Goal: Transaction & Acquisition: Purchase product/service

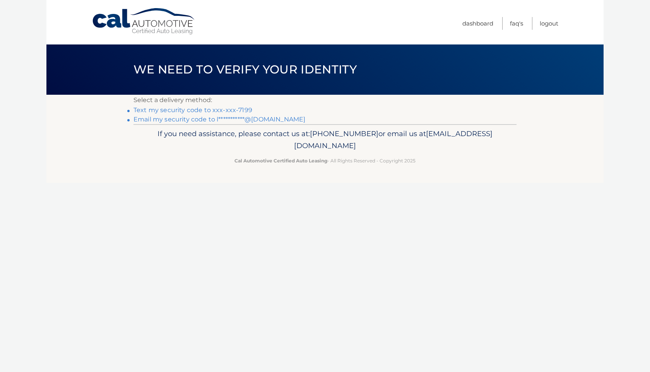
click at [226, 109] on link "Text my security code to xxx-xxx-7199" at bounding box center [193, 109] width 119 height 7
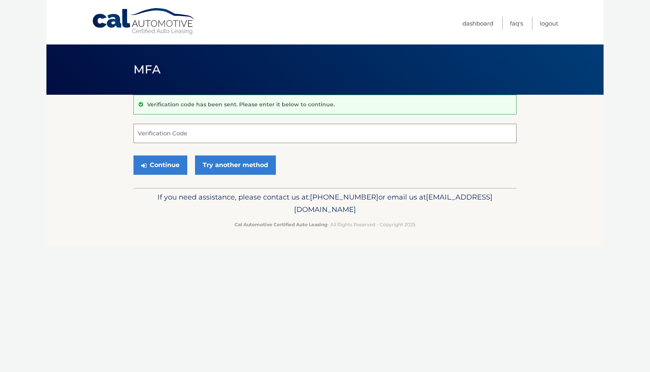
click at [212, 134] on input "Verification Code" at bounding box center [325, 133] width 383 height 19
type input "147802"
click at [159, 163] on button "Continue" at bounding box center [161, 165] width 54 height 19
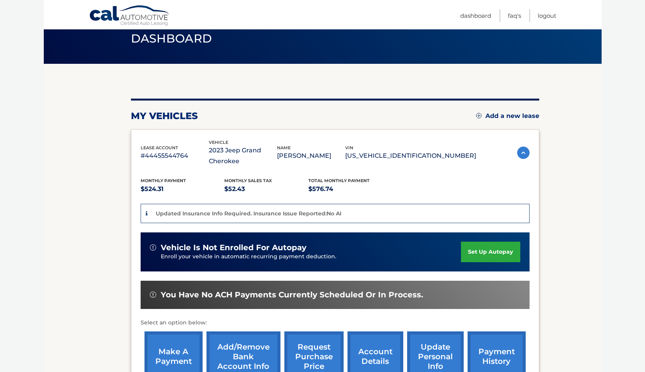
scroll to position [77, 0]
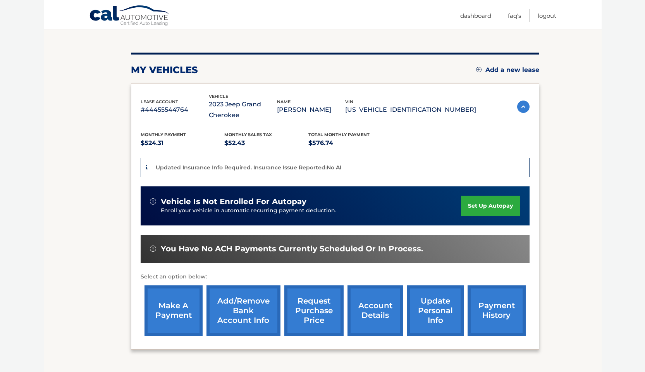
click at [171, 307] on link "make a payment" at bounding box center [173, 311] width 58 height 51
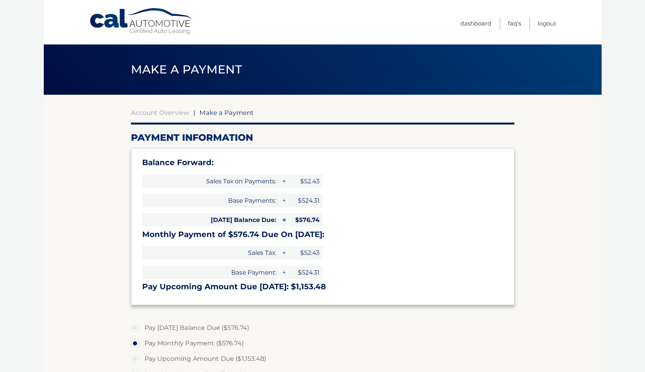
select select "YjlkNTY2NmUtMmFkZi00Y2RmLWJkYzYtNTdlOTcyZTNhMDRi"
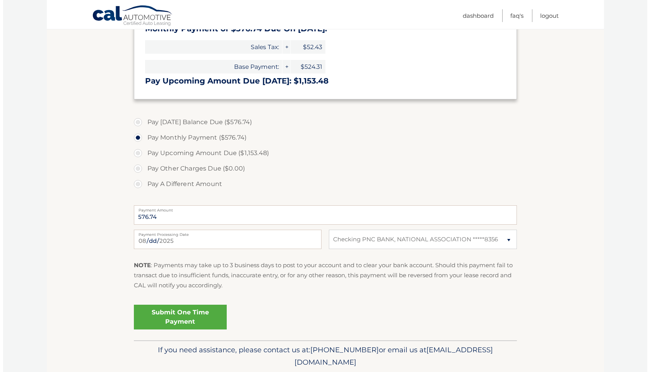
scroll to position [207, 0]
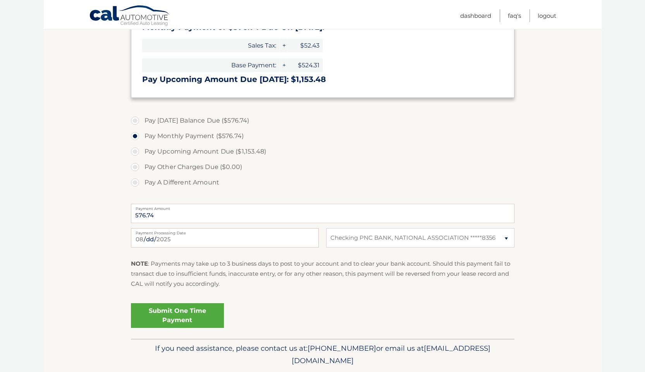
click at [191, 312] on link "Submit One Time Payment" at bounding box center [177, 315] width 93 height 25
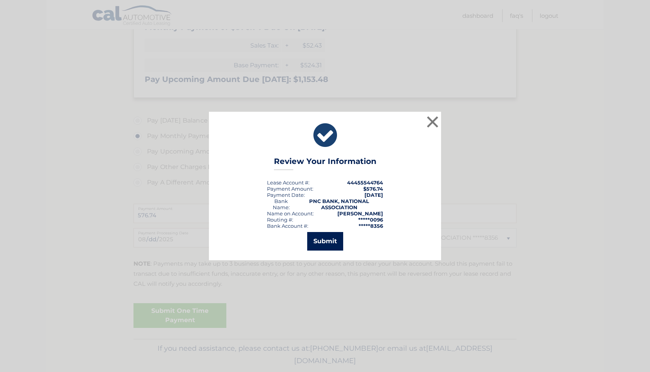
click at [326, 242] on button "Submit" at bounding box center [325, 241] width 36 height 19
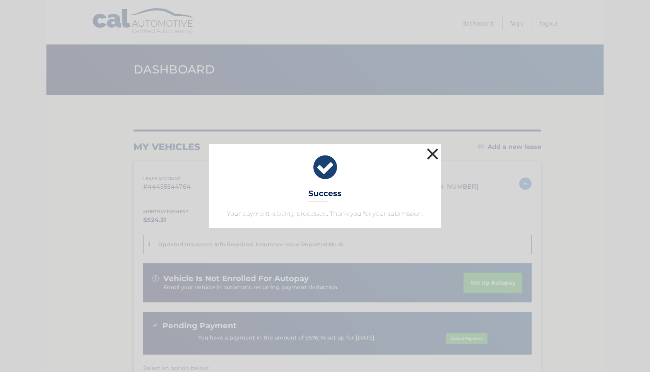
click at [434, 156] on button "×" at bounding box center [432, 153] width 15 height 15
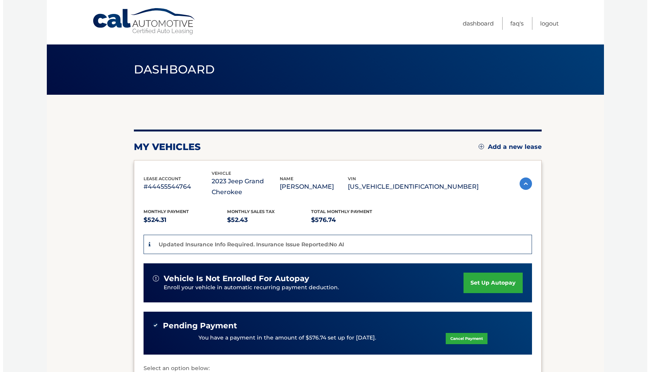
scroll to position [151, 0]
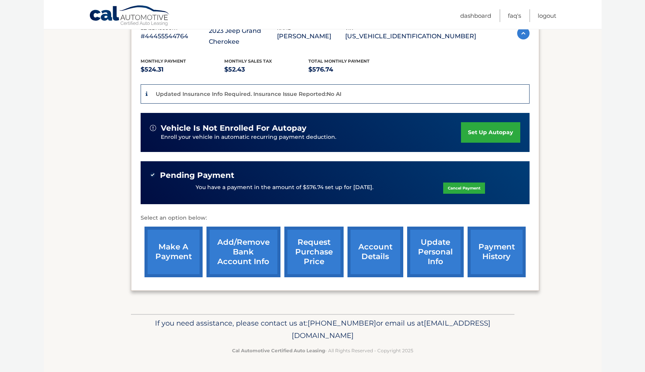
click at [314, 243] on link "request purchase price" at bounding box center [313, 252] width 59 height 51
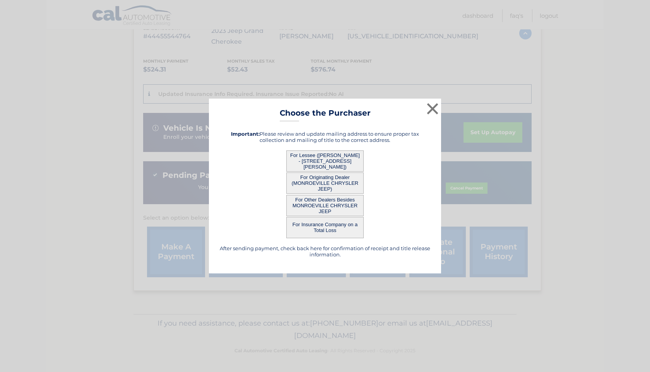
click at [336, 156] on button "For Lessee ([PERSON_NAME] - [STREET_ADDRESS][PERSON_NAME])" at bounding box center [324, 161] width 77 height 21
click at [324, 156] on button "For Lessee ([PERSON_NAME] - [STREET_ADDRESS][PERSON_NAME])" at bounding box center [324, 161] width 77 height 21
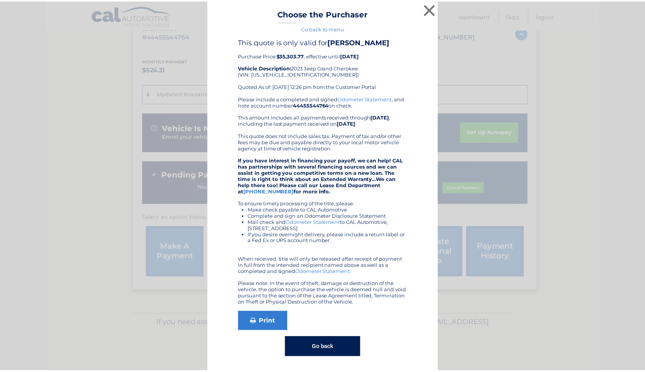
scroll to position [0, 0]
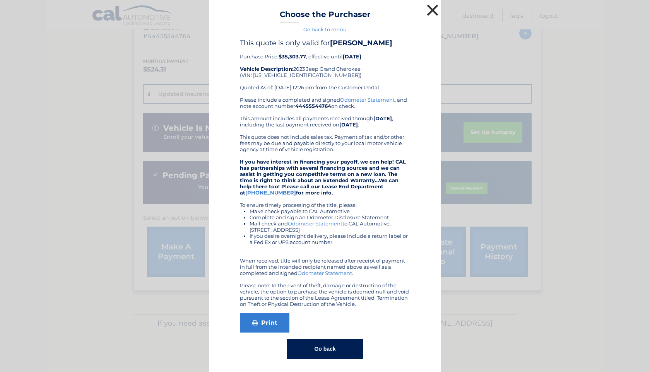
click at [427, 12] on button "×" at bounding box center [432, 9] width 15 height 15
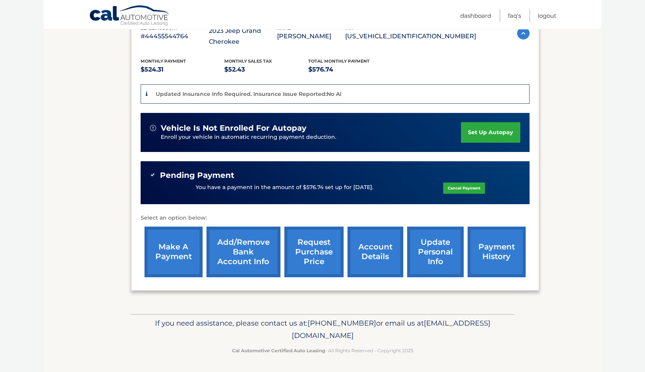
click at [377, 256] on link "account details" at bounding box center [375, 252] width 56 height 51
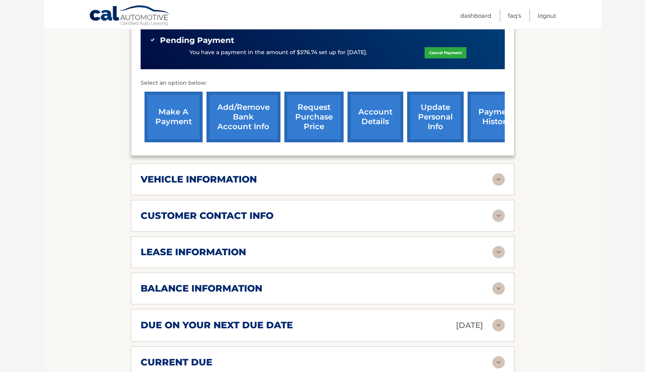
scroll to position [320, 0]
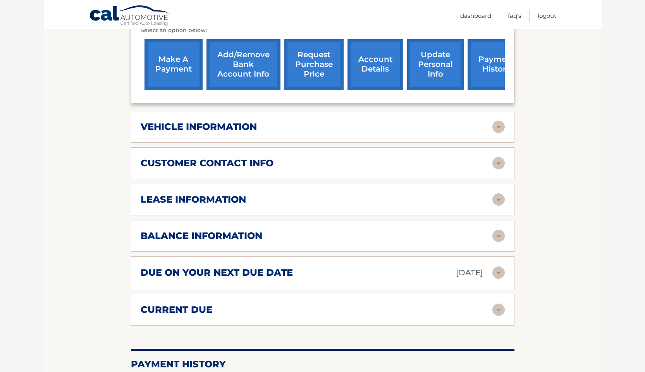
click at [503, 131] on img at bounding box center [498, 127] width 12 height 12
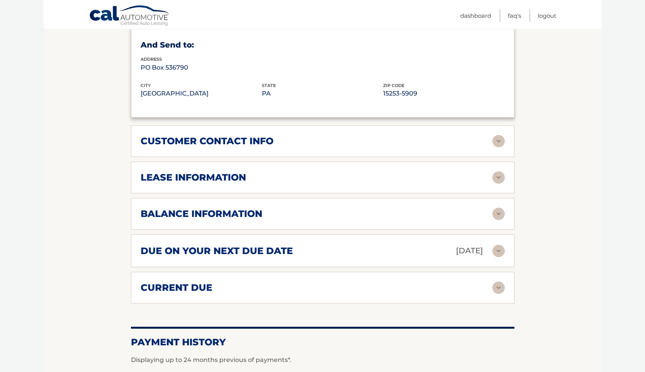
scroll to position [531, 0]
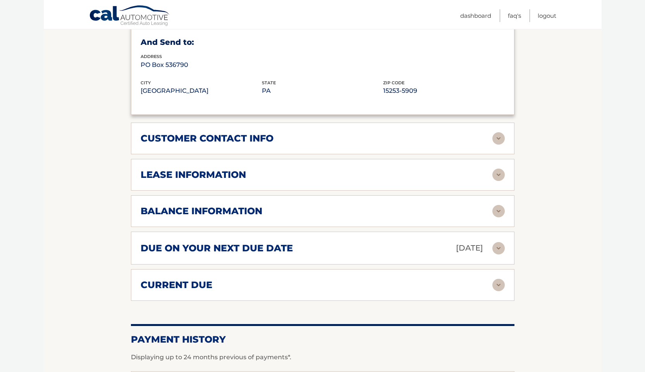
click at [504, 137] on div "customer contact info full name [PERSON_NAME] street address [STREET_ADDRESS][P…" at bounding box center [322, 139] width 383 height 32
click at [498, 178] on img at bounding box center [498, 175] width 12 height 12
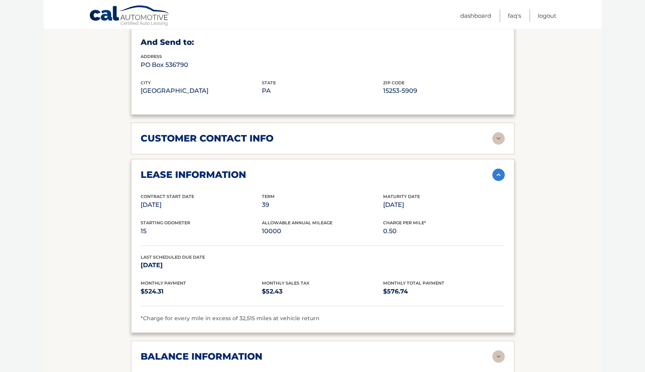
click at [498, 178] on img at bounding box center [498, 175] width 12 height 12
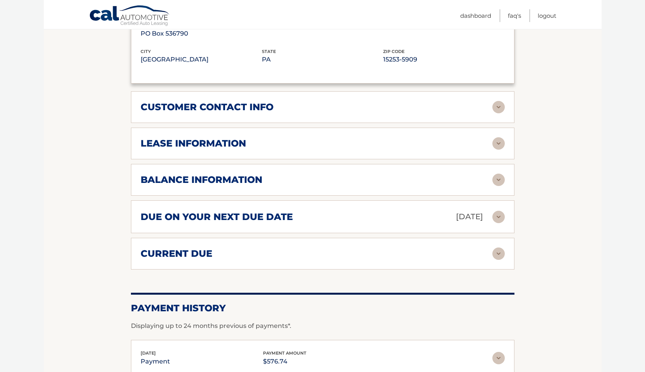
scroll to position [576, 0]
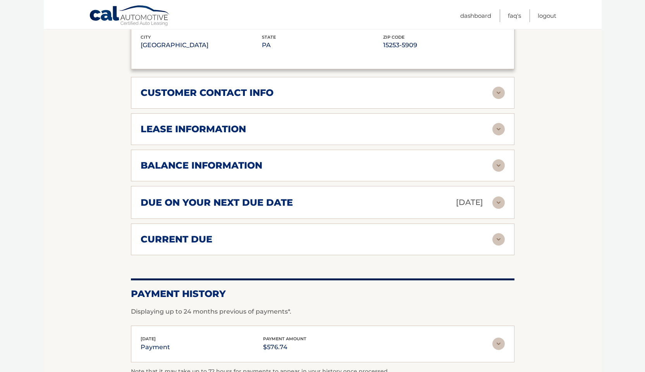
click at [500, 162] on img at bounding box center [498, 165] width 12 height 12
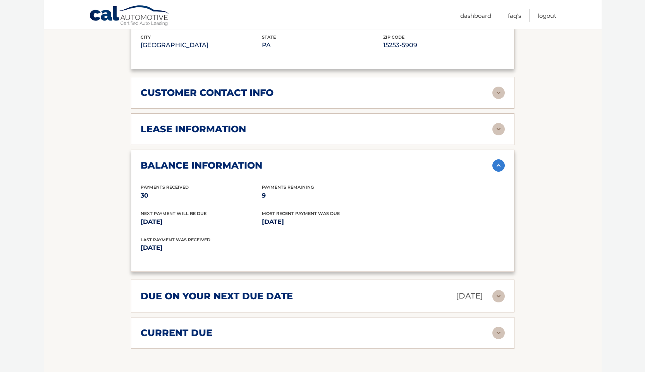
click at [500, 162] on img at bounding box center [498, 165] width 12 height 12
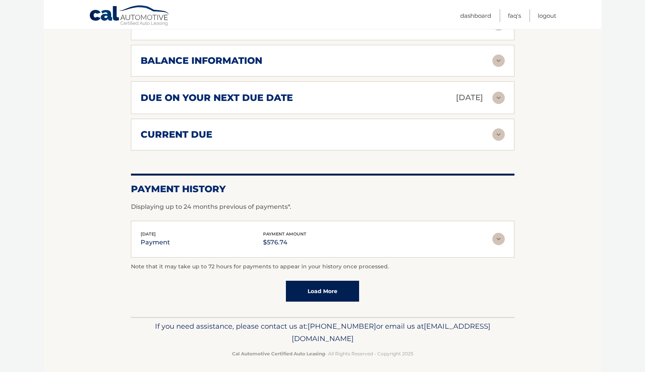
scroll to position [683, 0]
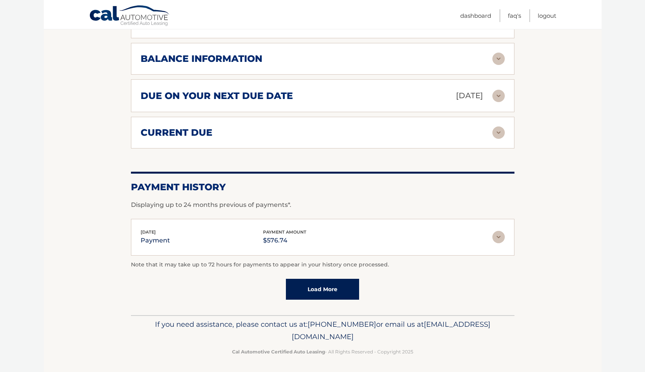
click at [505, 137] on div "current due Late Charges $0.00 Miscelleneous Charges* $0.00 Sales Tax $52.43 pa…" at bounding box center [322, 133] width 383 height 32
click at [501, 134] on img at bounding box center [498, 133] width 12 height 12
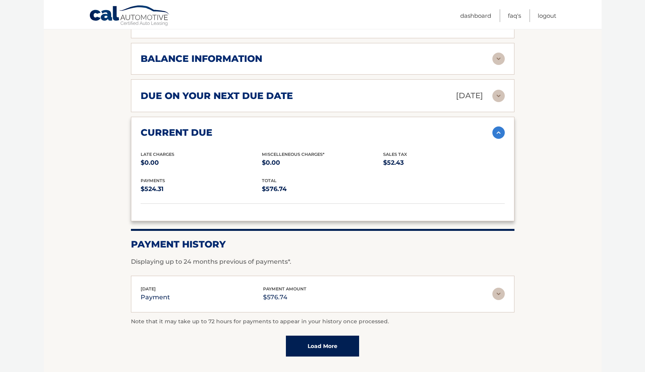
click at [500, 133] on img at bounding box center [498, 133] width 12 height 12
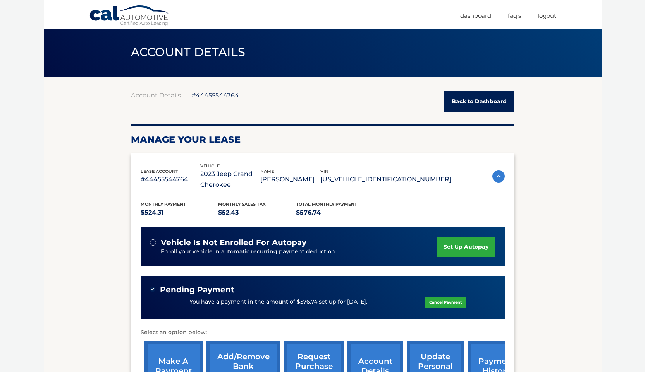
scroll to position [0, 0]
